Goal: Transaction & Acquisition: Purchase product/service

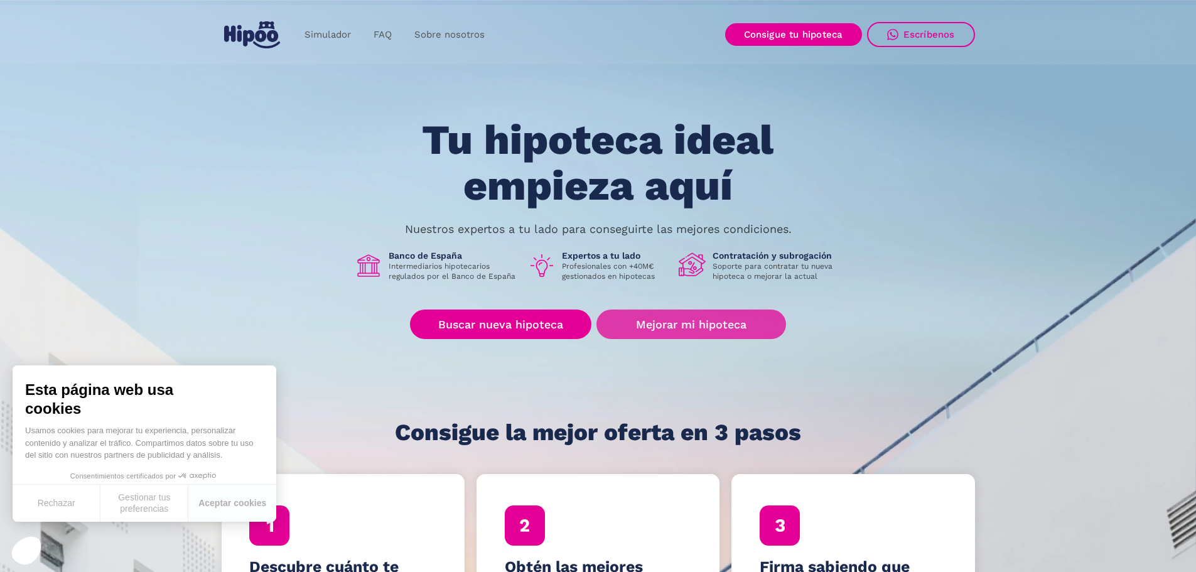
click at [693, 323] on link "Mejorar mi hipoteca" at bounding box center [690, 323] width 189 height 29
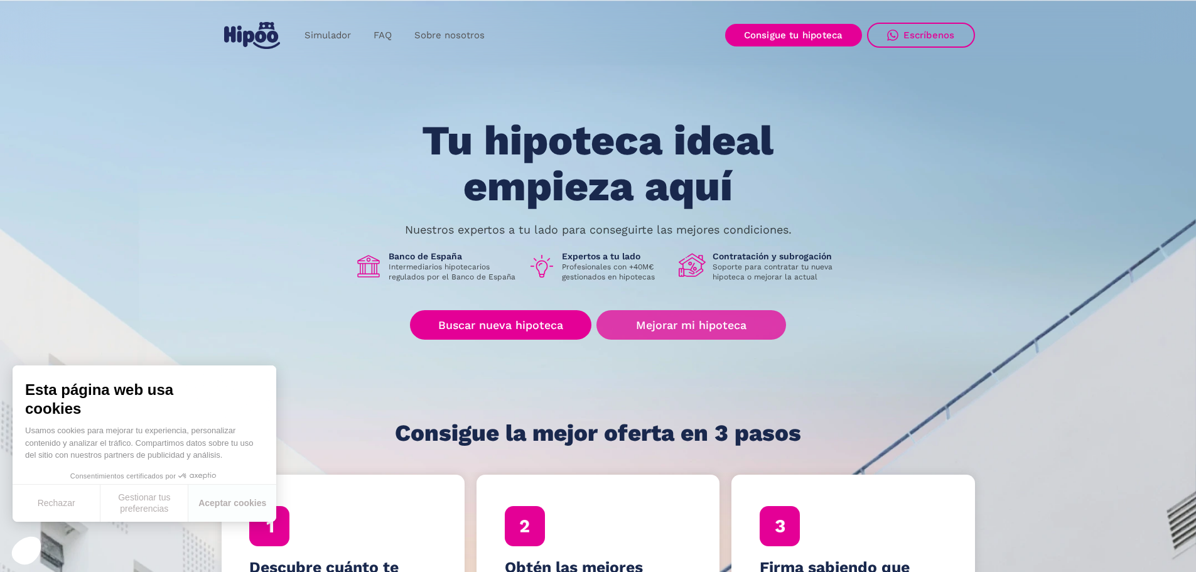
scroll to position [1, 0]
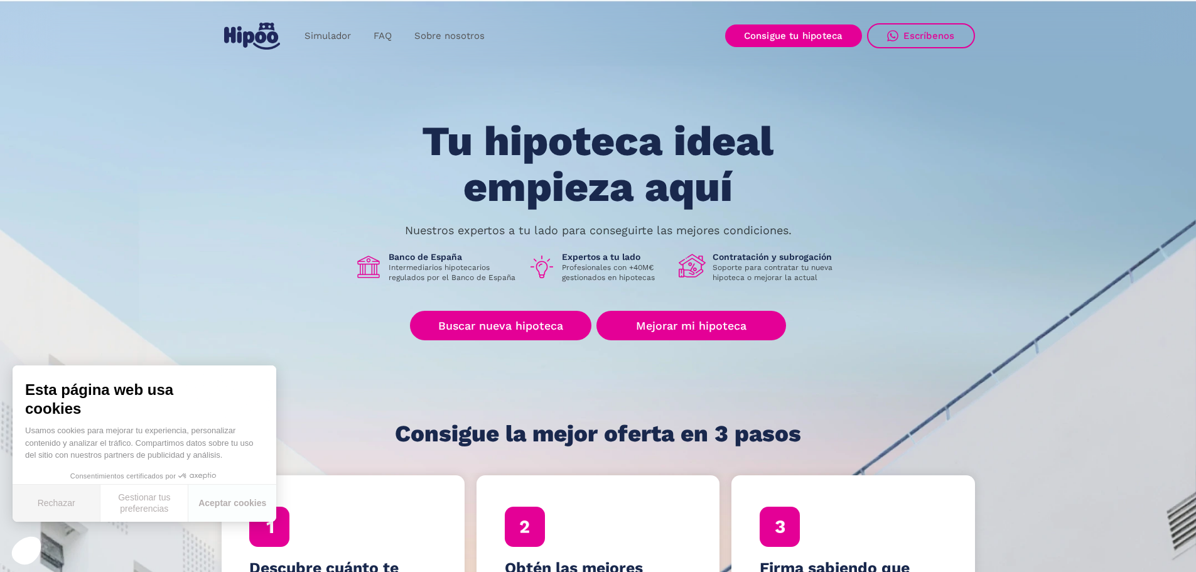
click at [48, 511] on button "Rechazar" at bounding box center [57, 502] width 88 height 37
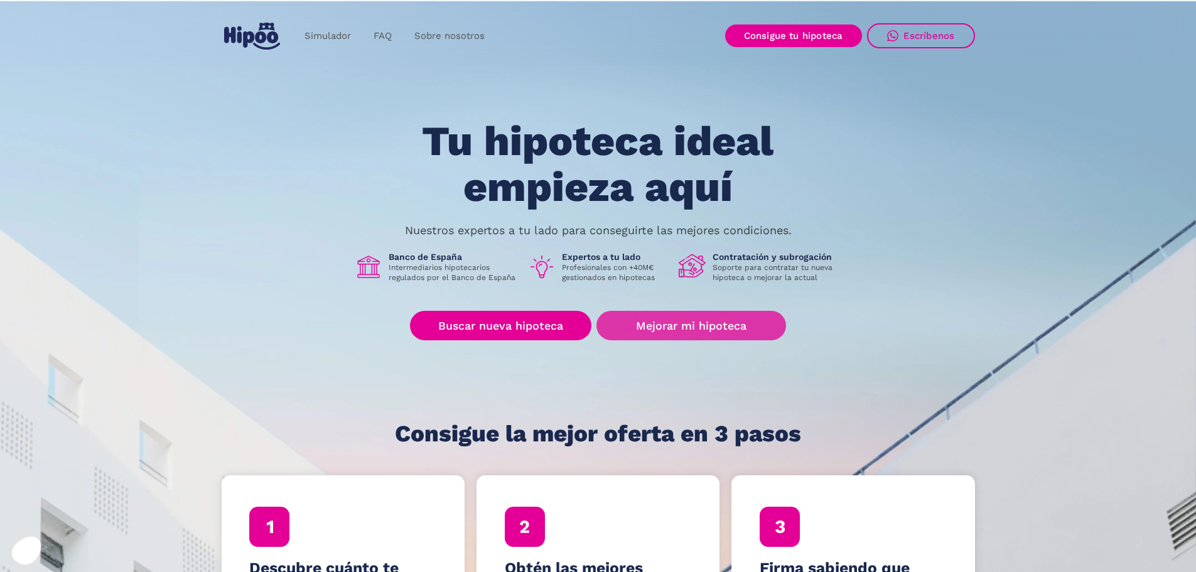
click at [705, 317] on link "Mejorar mi hipoteca" at bounding box center [690, 325] width 189 height 29
click at [680, 326] on link "Mejorar mi hipoteca" at bounding box center [690, 325] width 189 height 29
click at [670, 330] on link "Mejorar mi hipoteca" at bounding box center [690, 325] width 189 height 29
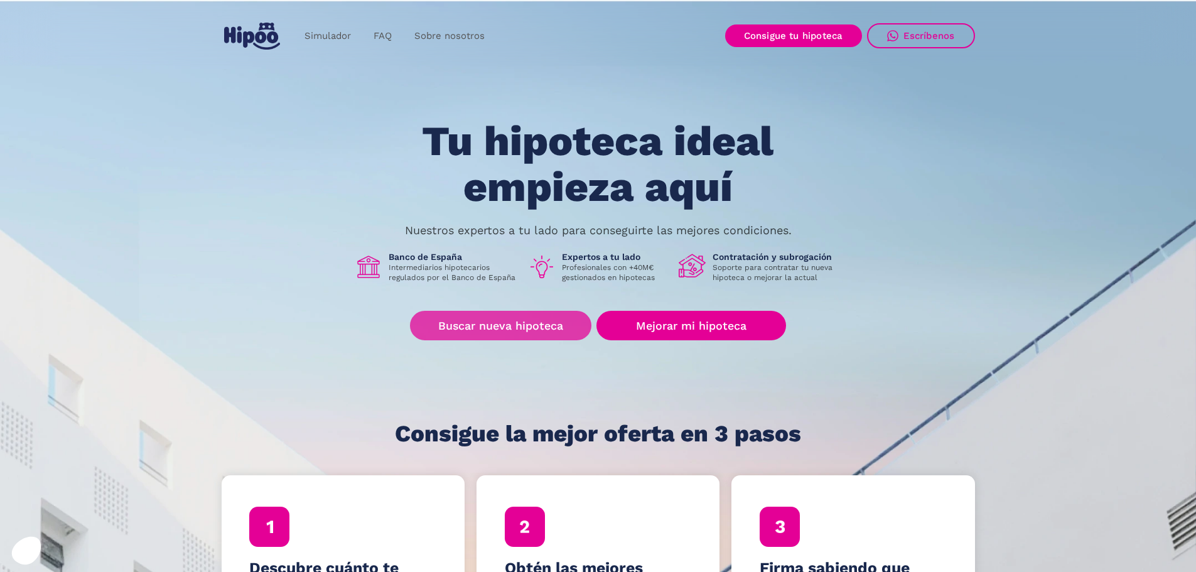
click at [505, 326] on link "Buscar nueva hipoteca" at bounding box center [500, 325] width 181 height 29
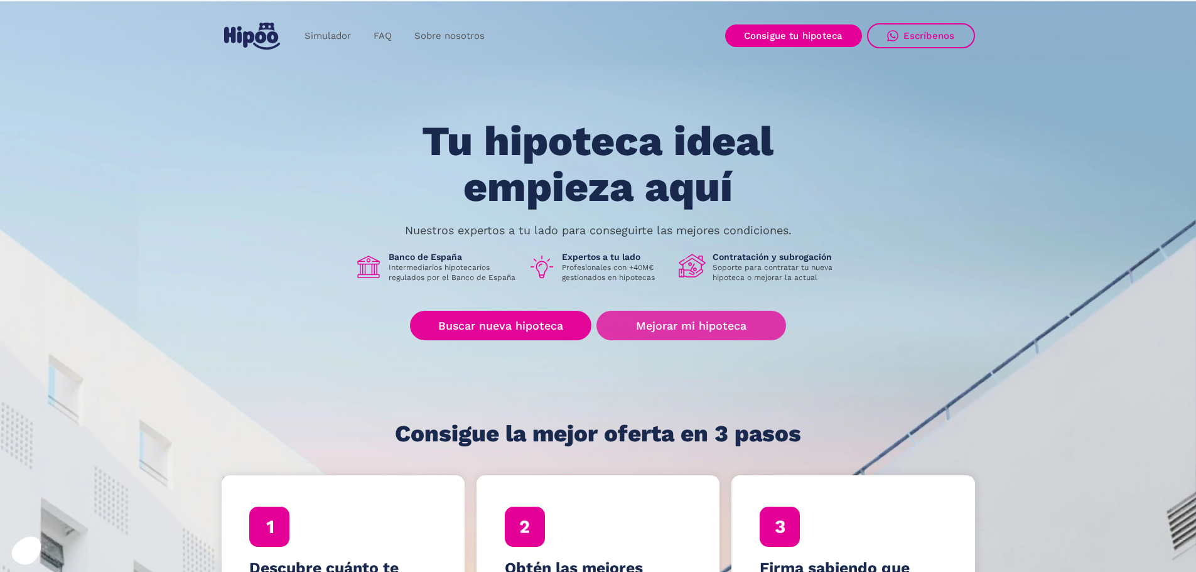
click at [673, 323] on link "Mejorar mi hipoteca" at bounding box center [690, 325] width 189 height 29
click at [619, 321] on link "Mejorar mi hipoteca" at bounding box center [690, 325] width 189 height 29
click at [638, 331] on link "Mejorar mi hipoteca" at bounding box center [690, 325] width 189 height 29
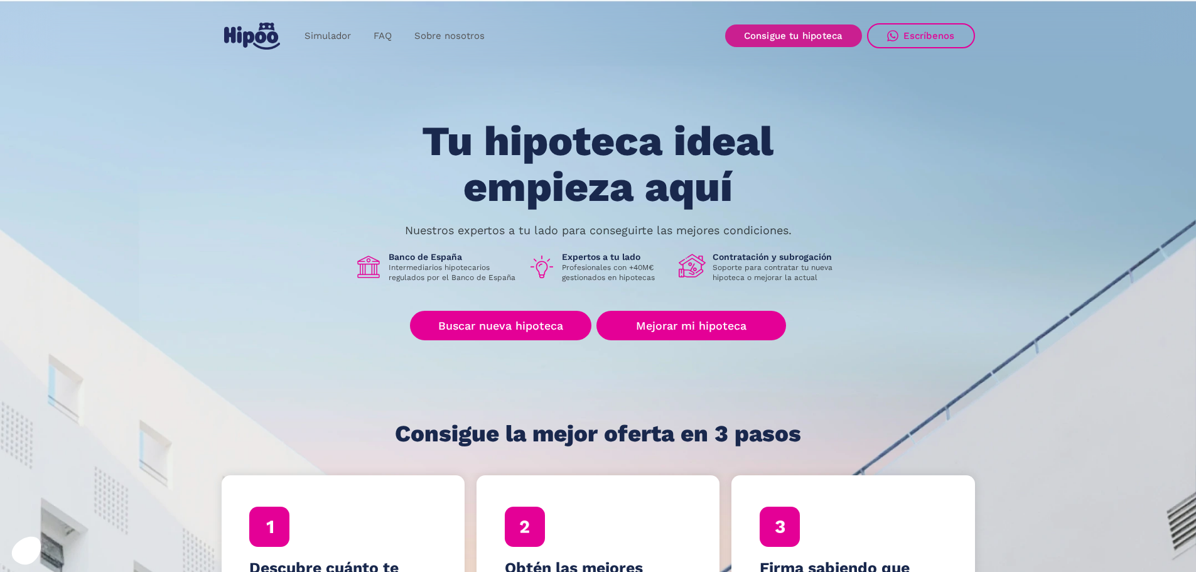
click at [764, 29] on link "Consigue tu hipoteca" at bounding box center [793, 35] width 137 height 23
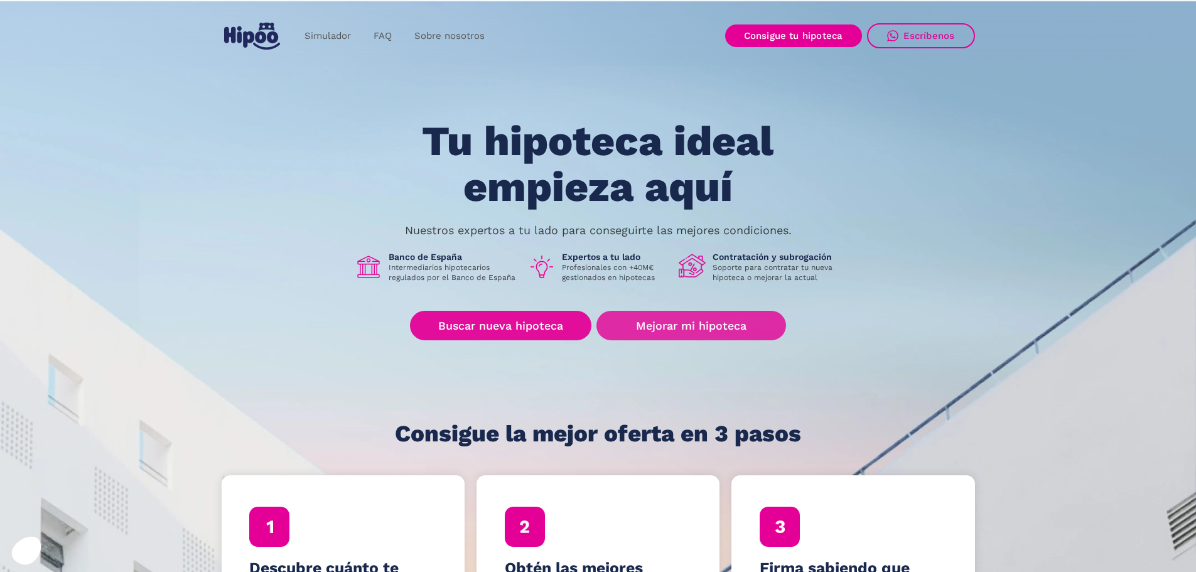
click at [647, 322] on link "Mejorar mi hipoteca" at bounding box center [690, 325] width 189 height 29
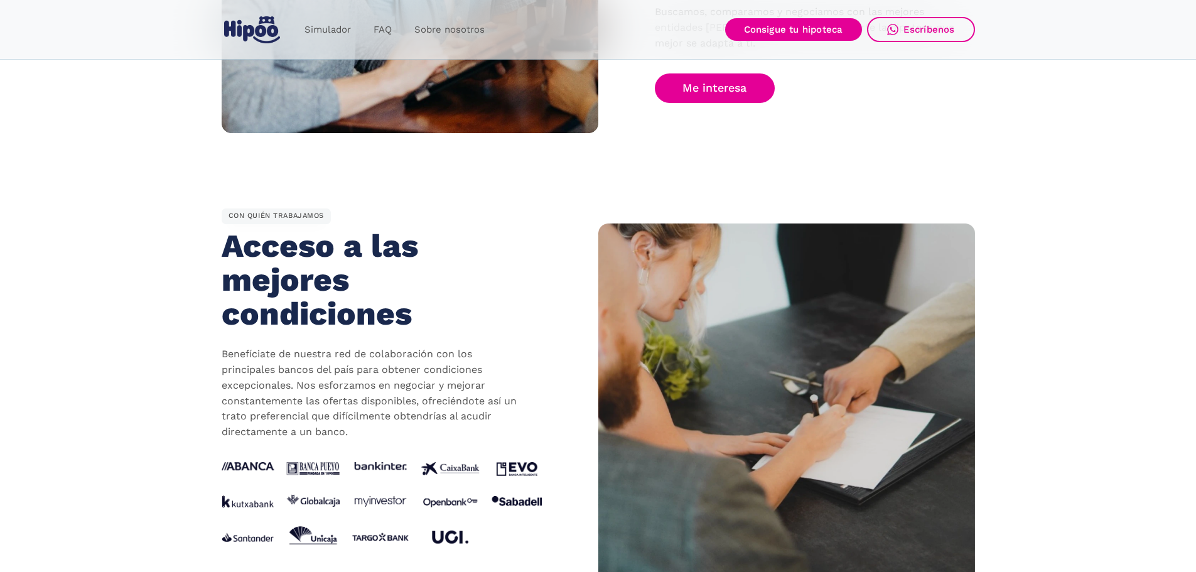
scroll to position [1004, 0]
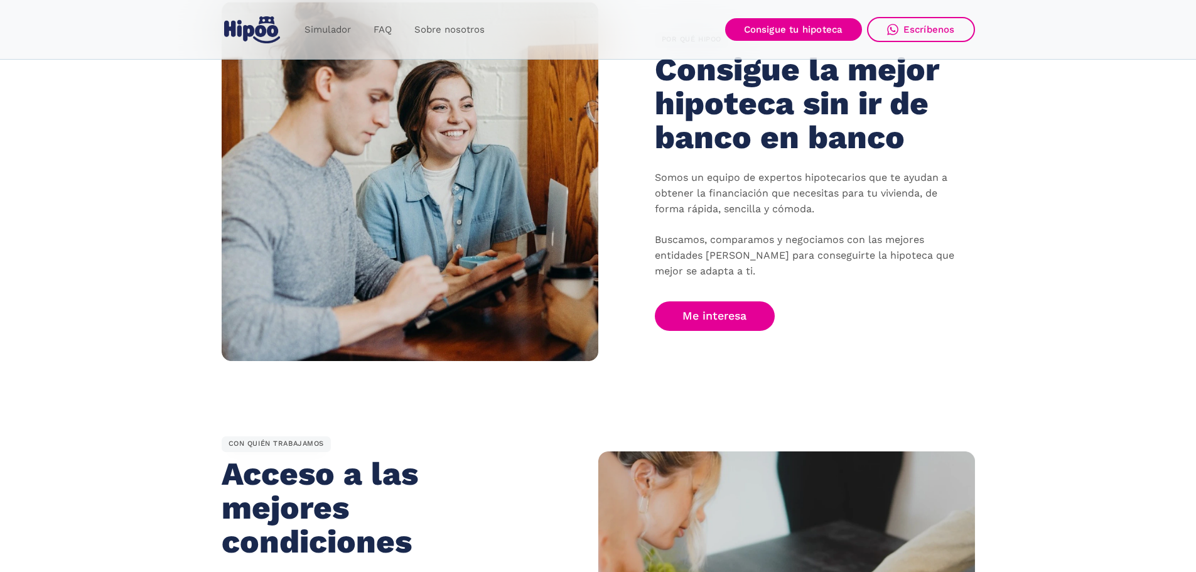
click at [750, 374] on section "POR QUÉ HIPOO Consigue la mejor hipoteca sin ir de banco en banco Somos un equi…" at bounding box center [598, 181] width 1196 height 434
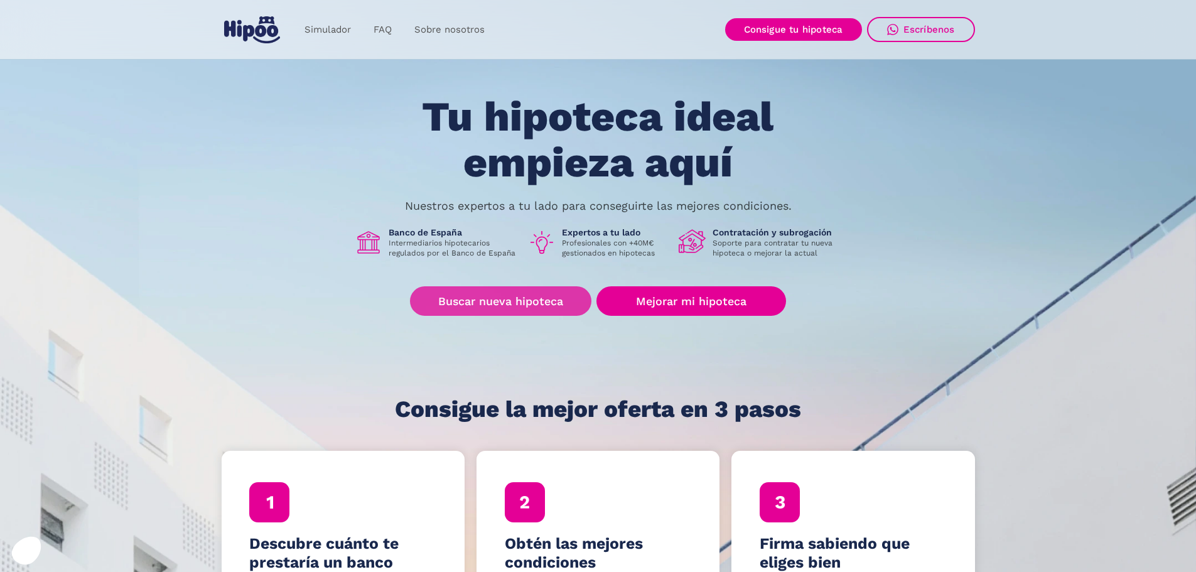
click at [467, 292] on link "Buscar nueva hipoteca" at bounding box center [500, 300] width 181 height 29
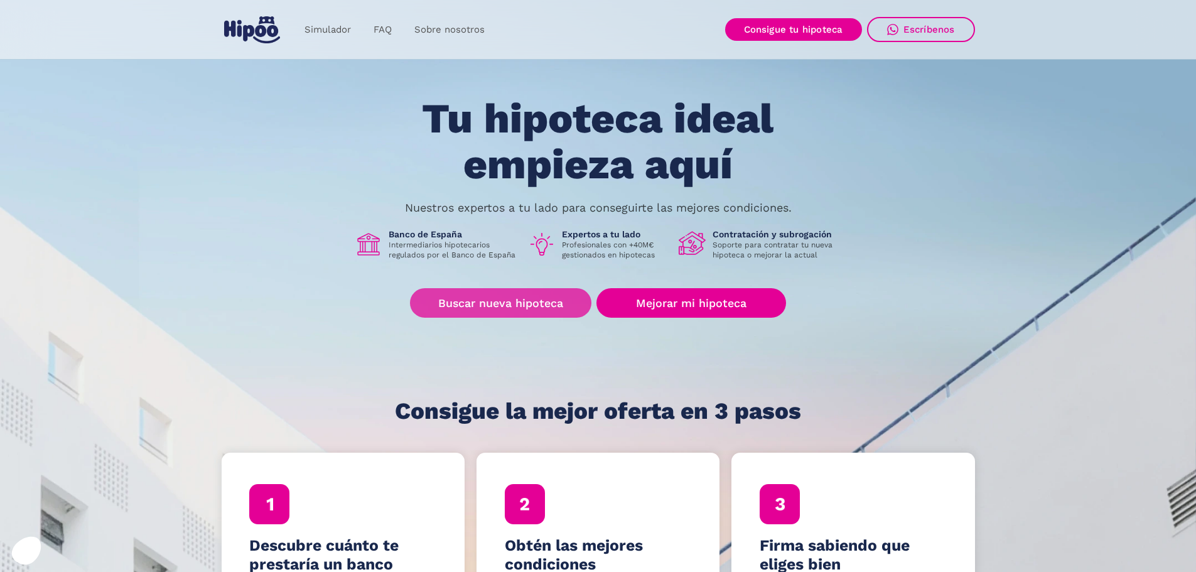
scroll to position [23, 0]
